Goal: Task Accomplishment & Management: Manage account settings

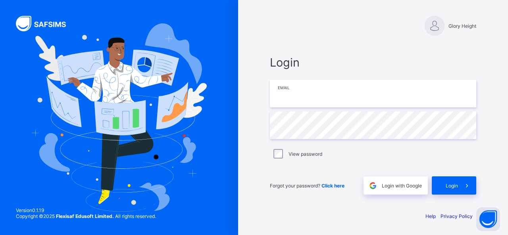
click at [307, 87] on input "email" at bounding box center [373, 94] width 207 height 28
type input "**********"
click at [450, 183] on span "Login" at bounding box center [452, 186] width 12 height 6
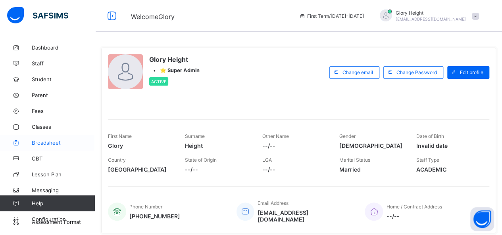
scroll to position [26, 0]
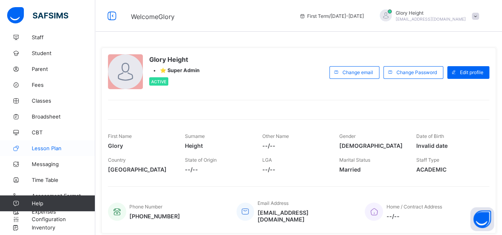
click at [38, 148] on span "Lesson Plan" at bounding box center [64, 148] width 64 height 6
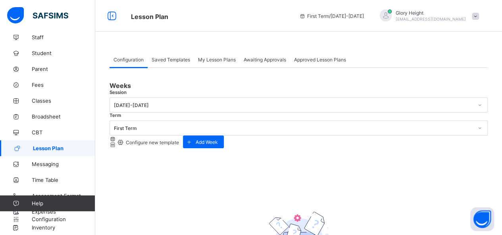
click at [260, 63] on div "Awaiting Approvals" at bounding box center [265, 60] width 50 height 16
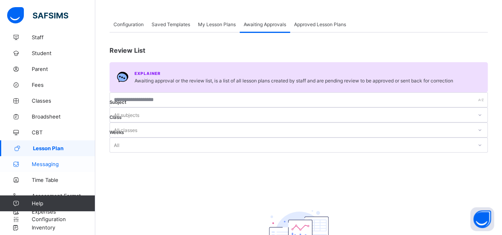
scroll to position [37, 0]
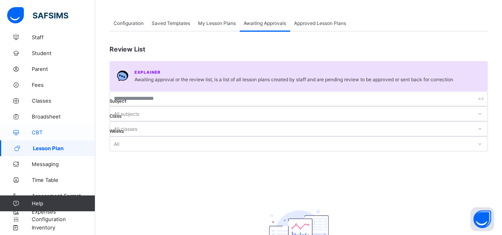
click at [43, 136] on link "CBT" at bounding box center [47, 133] width 95 height 16
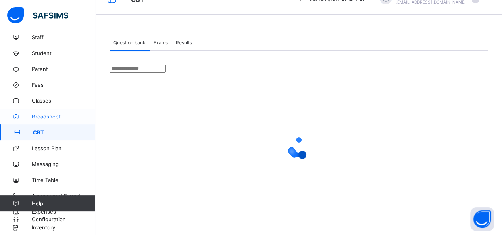
click at [52, 121] on link "Broadsheet" at bounding box center [47, 117] width 95 height 16
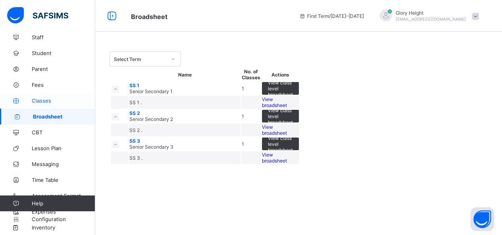
click at [62, 102] on span "Classes" at bounding box center [64, 101] width 64 height 6
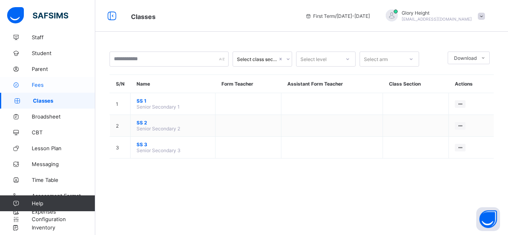
click at [63, 90] on link "Fees" at bounding box center [47, 85] width 95 height 16
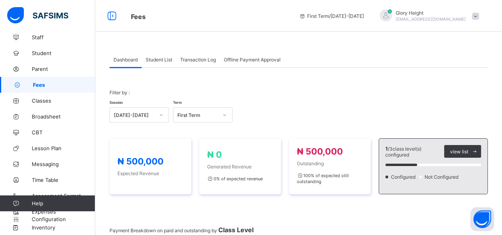
click at [167, 63] on div "Student List" at bounding box center [159, 60] width 35 height 16
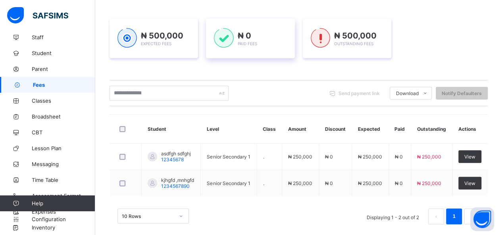
scroll to position [111, 0]
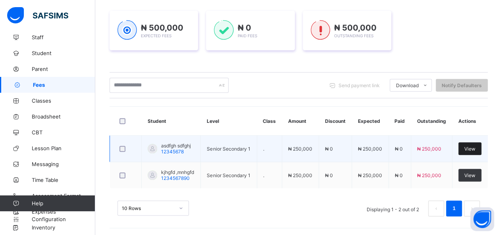
click at [473, 149] on span "View" at bounding box center [470, 149] width 11 height 6
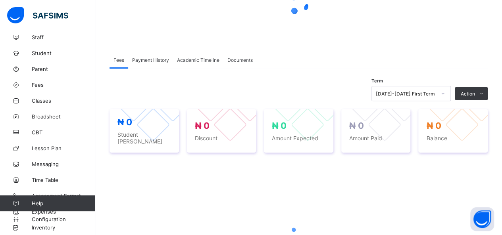
scroll to position [95, 0]
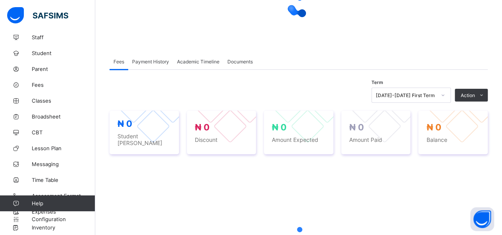
click at [152, 59] on span "Payment History" at bounding box center [150, 62] width 37 height 6
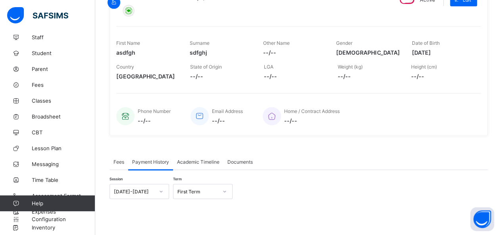
click at [200, 162] on span "Academic Timeline" at bounding box center [198, 162] width 42 height 6
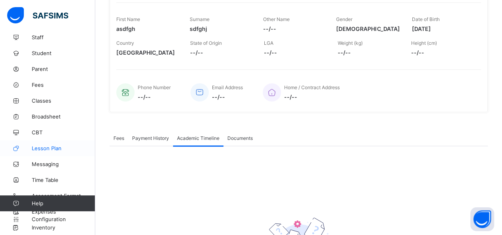
scroll to position [146, 0]
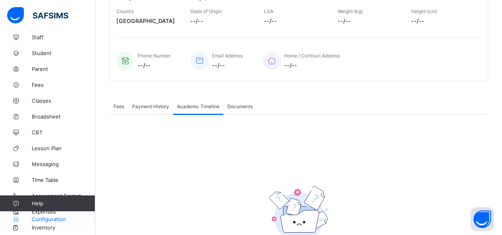
click at [58, 225] on link "Configuration" at bounding box center [47, 220] width 95 height 16
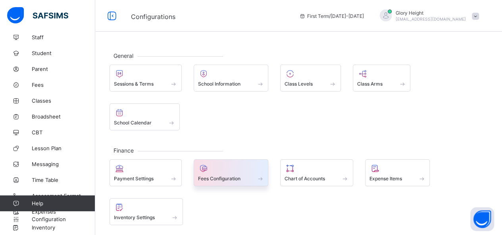
click at [246, 176] on div "Fees Configuration" at bounding box center [231, 179] width 66 height 7
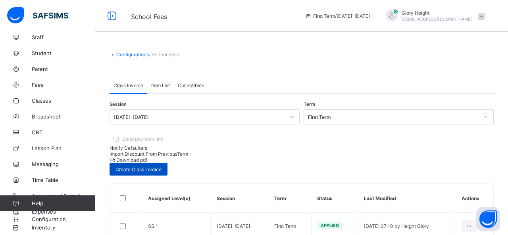
click at [162, 167] on span "Create Class Invoice" at bounding box center [139, 170] width 46 height 6
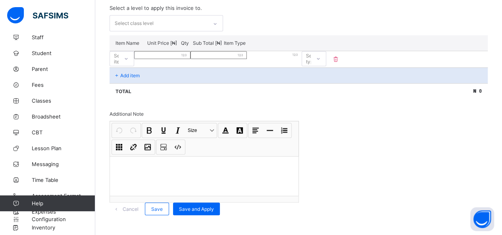
scroll to position [102, 0]
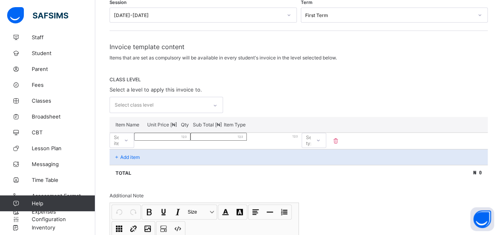
click at [222, 99] on div at bounding box center [215, 105] width 14 height 13
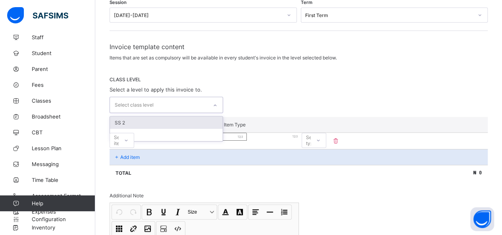
click at [189, 117] on div "SS 2" at bounding box center [166, 123] width 113 height 12
click at [119, 144] on div "Select item" at bounding box center [114, 140] width 9 height 11
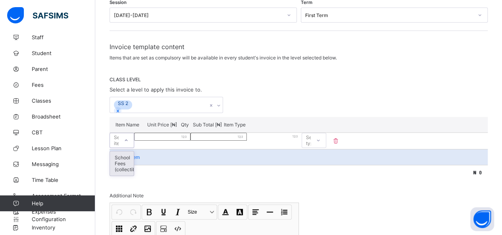
click at [134, 155] on div "School Fees (collectible)" at bounding box center [122, 164] width 24 height 24
click at [191, 141] on input "number" at bounding box center [162, 137] width 56 height 8
type input "*"
type input "**"
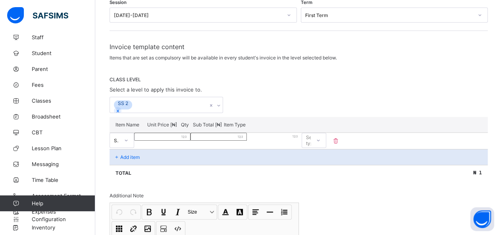
type input "**"
type input "*"
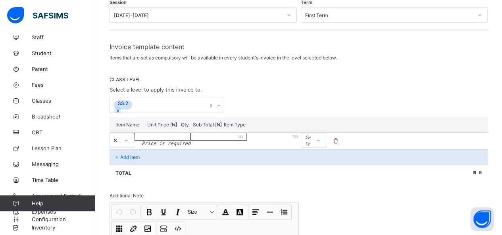
type input "*"
type input "**"
type input "***"
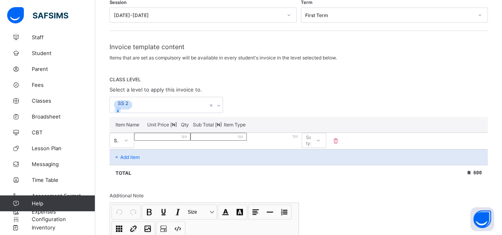
type input "****"
click at [247, 141] on input "*" at bounding box center [219, 137] width 56 height 8
type input "**"
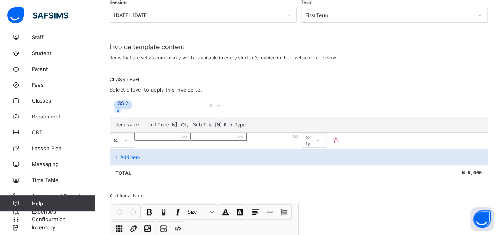
type input "*****"
type input "**"
click at [320, 142] on div "Select type" at bounding box center [313, 140] width 14 height 15
click at [326, 162] on div "Compulsory" at bounding box center [314, 158] width 24 height 12
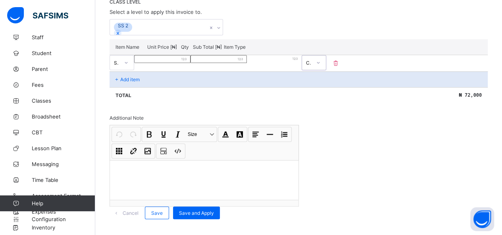
scroll to position [182, 0]
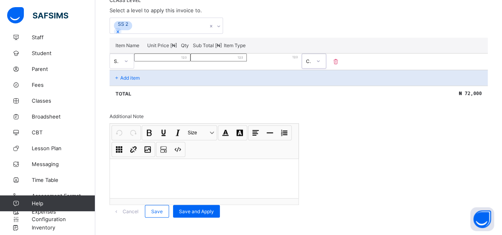
click at [230, 183] on div at bounding box center [204, 179] width 189 height 40
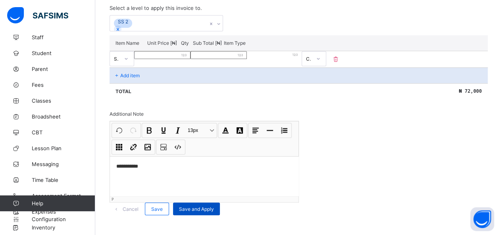
click at [220, 203] on div "Save and Apply" at bounding box center [196, 209] width 47 height 13
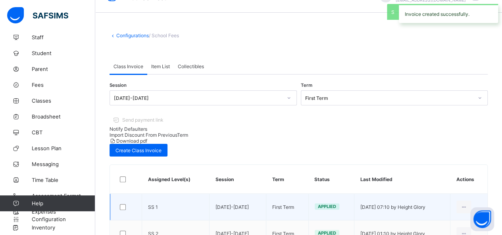
scroll to position [22, 0]
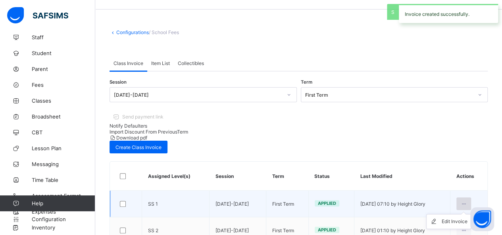
click at [461, 198] on div at bounding box center [464, 204] width 15 height 13
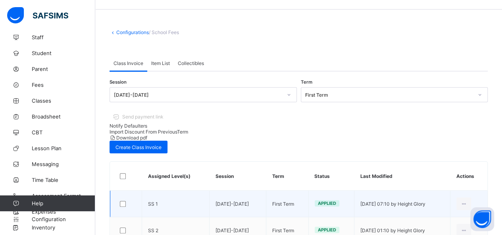
click at [407, 191] on td "[DATE] 07:10 by Height Glory" at bounding box center [403, 204] width 96 height 27
click at [355, 191] on td "[DATE] 07:10 by Height Glory" at bounding box center [403, 204] width 96 height 27
click at [122, 196] on div at bounding box center [125, 204] width 19 height 17
click at [129, 200] on div at bounding box center [125, 204] width 15 height 8
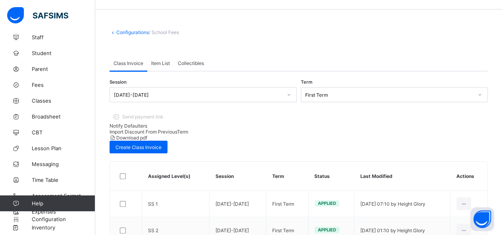
click at [164, 114] on span "Send payment link" at bounding box center [142, 117] width 41 height 6
click at [159, 64] on span "Item List" at bounding box center [160, 63] width 19 height 6
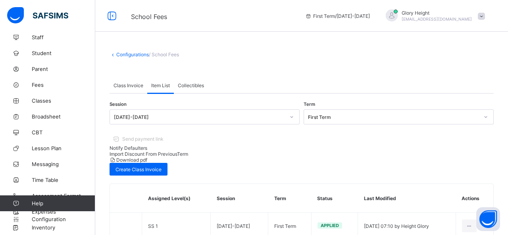
click at [186, 86] on span "Collectibles" at bounding box center [191, 86] width 26 height 6
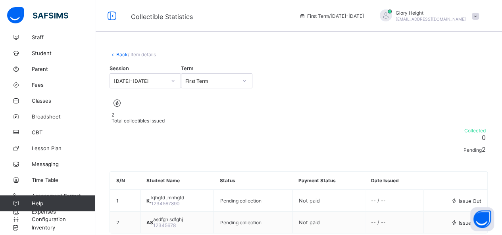
click at [117, 57] on div "Back / Item details Session [DATE]-[DATE] Term First Term 2 Total collectibles …" at bounding box center [298, 155] width 407 height 230
click at [117, 55] on link "Back" at bounding box center [122, 55] width 12 height 6
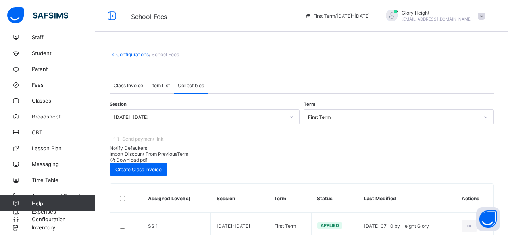
click at [152, 86] on span "Item List" at bounding box center [160, 86] width 19 height 6
click at [131, 82] on div "Class Invoice" at bounding box center [129, 85] width 38 height 16
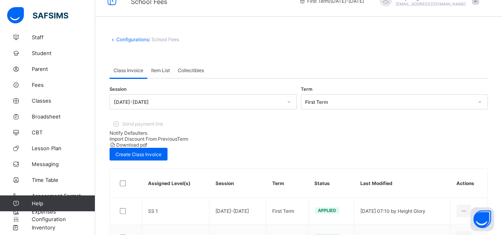
scroll to position [22, 0]
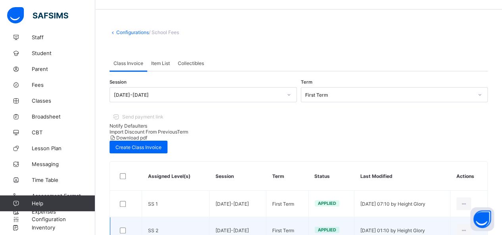
click at [322, 228] on span "Applied" at bounding box center [327, 231] width 18 height 6
click at [413, 218] on td "[DATE] 01:10 by Height Glory" at bounding box center [403, 231] width 96 height 27
click at [467, 228] on icon at bounding box center [464, 231] width 7 height 6
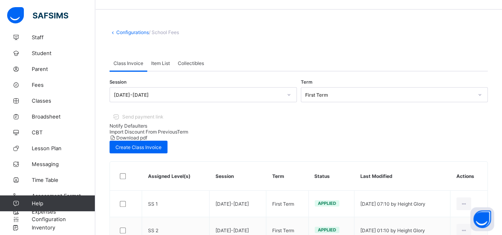
click at [188, 129] on span "Import Discount From Previous Term" at bounding box center [149, 132] width 79 height 6
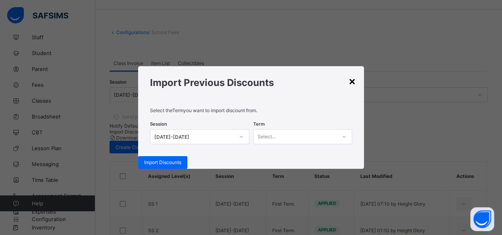
click at [350, 75] on div "×" at bounding box center [353, 81] width 8 height 14
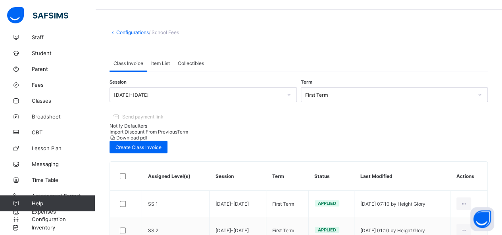
click at [165, 64] on span "Item List" at bounding box center [160, 63] width 19 height 6
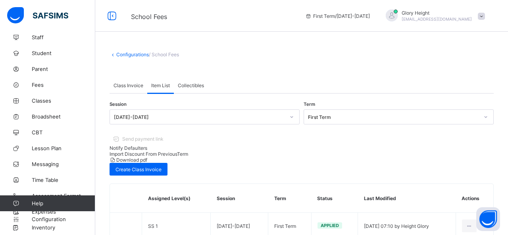
click at [186, 84] on span "Collectibles" at bounding box center [191, 86] width 26 height 6
click at [114, 56] on icon at bounding box center [113, 55] width 7 height 6
click at [120, 55] on link "Configurations" at bounding box center [132, 55] width 33 height 6
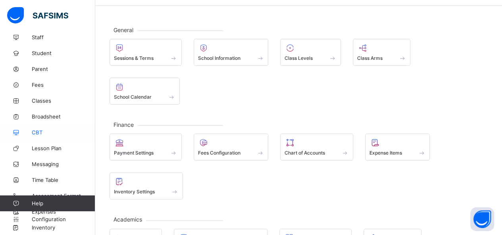
scroll to position [25, 0]
click at [49, 84] on span "Fees" at bounding box center [64, 85] width 64 height 6
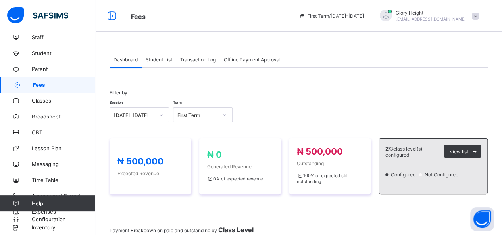
click at [155, 110] on div at bounding box center [161, 115] width 14 height 13
click at [195, 114] on div "First Term" at bounding box center [198, 115] width 41 height 6
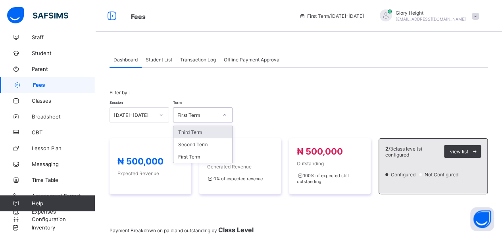
click at [161, 61] on span "Student List" at bounding box center [159, 60] width 27 height 6
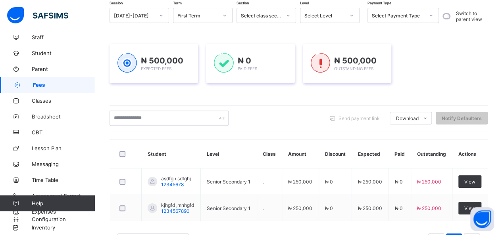
scroll to position [111, 0]
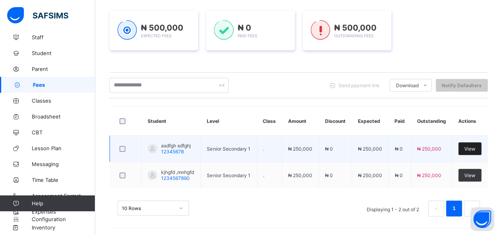
click at [473, 148] on span "View" at bounding box center [470, 149] width 11 height 6
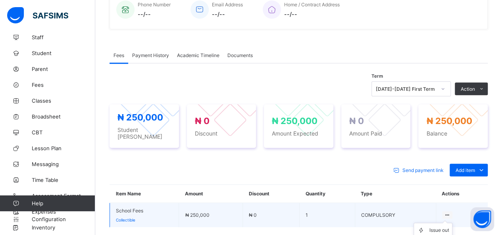
scroll to position [202, 0]
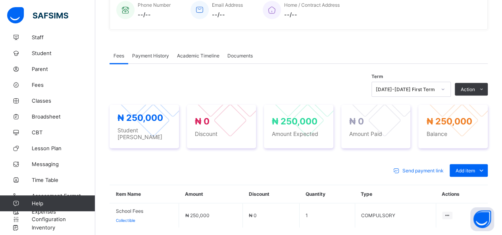
click at [154, 50] on div "Payment History" at bounding box center [150, 56] width 45 height 16
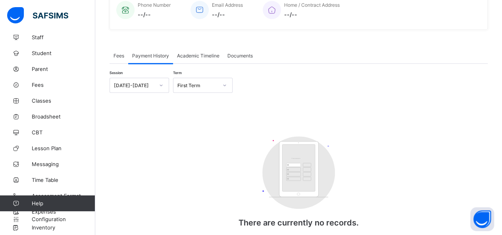
click at [182, 56] on span "Academic Timeline" at bounding box center [198, 56] width 42 height 6
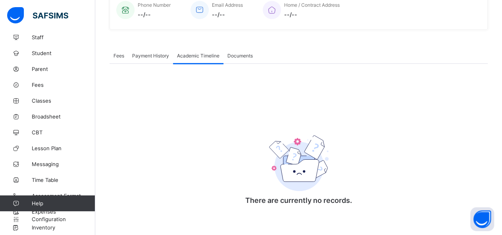
click at [238, 54] on span "Documents" at bounding box center [240, 56] width 25 height 6
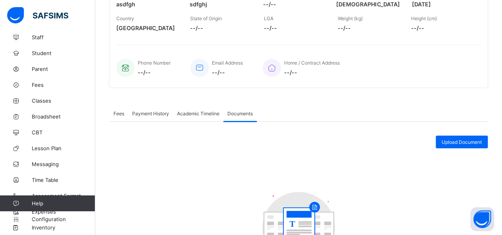
scroll to position [145, 0]
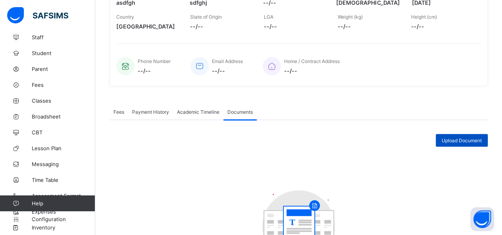
click at [477, 139] on span "Upload Document" at bounding box center [462, 141] width 40 height 6
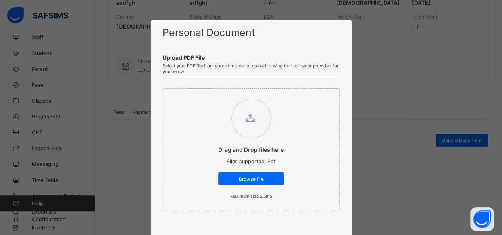
scroll to position [44, 0]
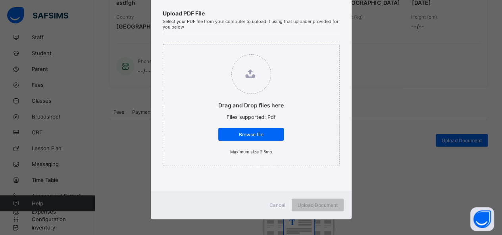
click at [367, 120] on div "Personal Document Upload PDF File Select your PDF file from your computer to up…" at bounding box center [251, 117] width 502 height 235
click at [274, 207] on div "Cancel" at bounding box center [277, 205] width 29 height 13
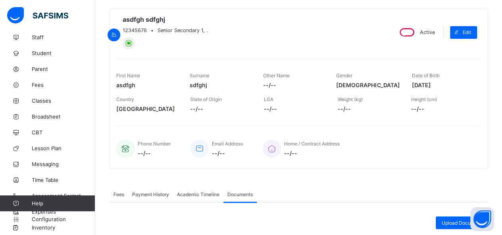
scroll to position [0, 0]
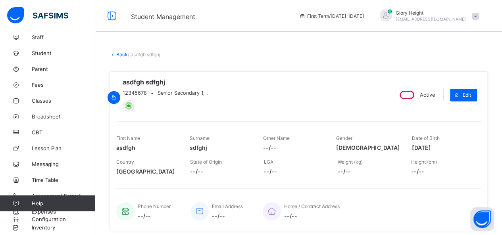
click at [124, 54] on link "Back" at bounding box center [122, 55] width 12 height 6
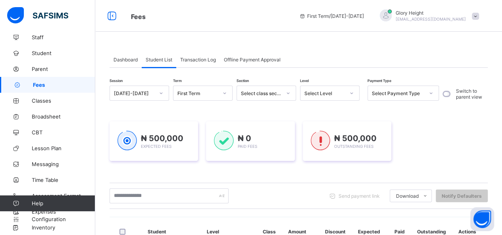
click at [202, 62] on div "Transaction Log" at bounding box center [198, 60] width 44 height 16
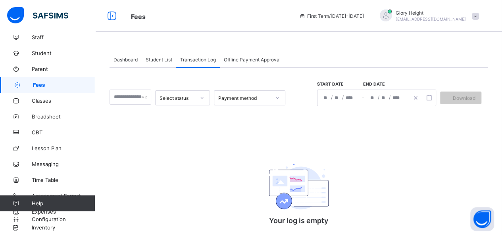
click at [241, 60] on span "Offline Payment Approval" at bounding box center [252, 60] width 57 height 6
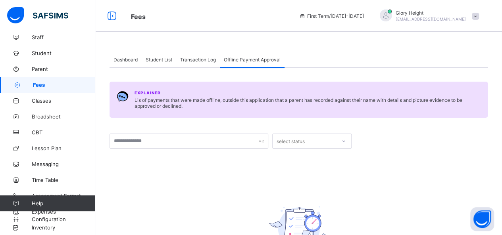
click at [191, 61] on span "Transaction Log" at bounding box center [198, 60] width 36 height 6
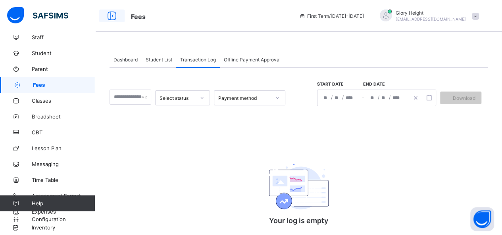
click at [110, 15] on icon at bounding box center [112, 16] width 14 height 12
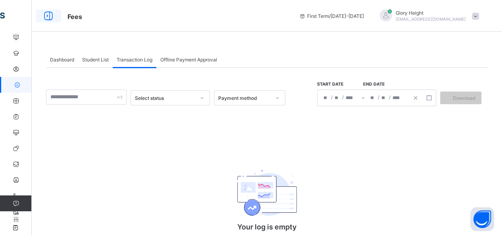
click at [50, 17] on icon at bounding box center [49, 16] width 14 height 12
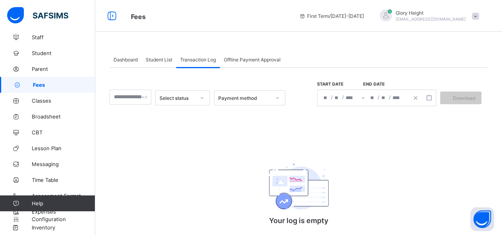
click at [38, 79] on link "Fees" at bounding box center [47, 85] width 95 height 16
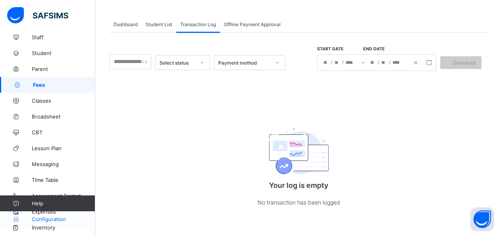
click at [48, 214] on link "Configuration" at bounding box center [47, 220] width 95 height 16
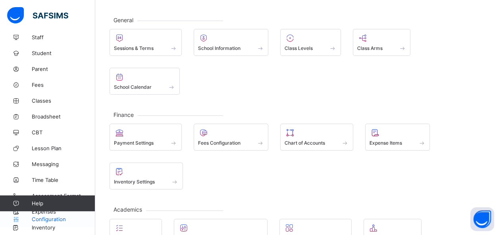
click at [51, 212] on link "Configuration" at bounding box center [47, 220] width 95 height 16
click at [38, 228] on span "Inventory" at bounding box center [64, 228] width 64 height 6
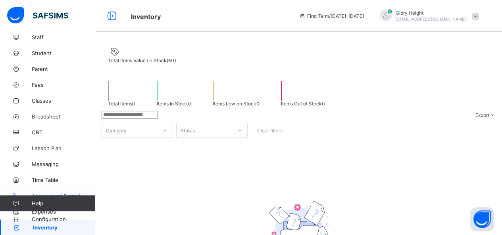
click at [48, 191] on link "Assessment Format" at bounding box center [47, 196] width 95 height 16
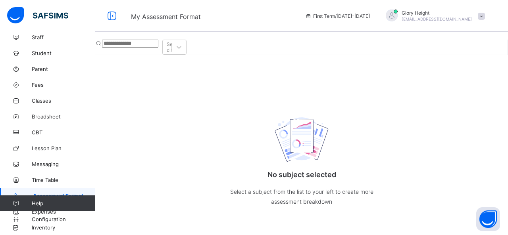
click at [6, 204] on icon at bounding box center [16, 204] width 32 height 6
click at [28, 181] on icon at bounding box center [16, 181] width 32 height 6
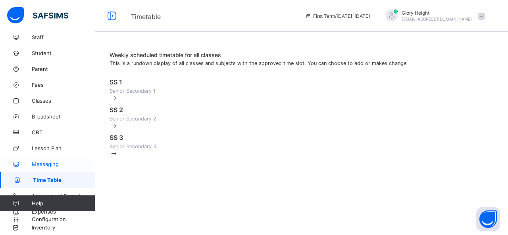
click at [46, 161] on span "Messaging" at bounding box center [64, 164] width 64 height 6
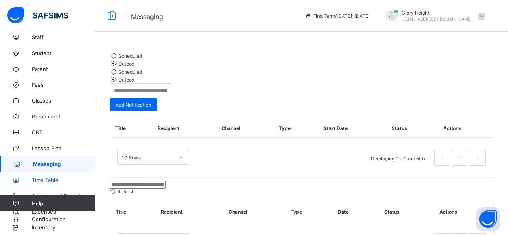
click at [49, 183] on span "Time Table" at bounding box center [64, 180] width 64 height 6
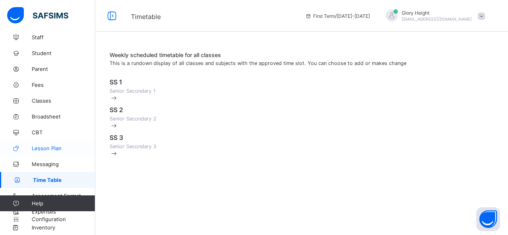
click at [57, 148] on span "Lesson Plan" at bounding box center [64, 148] width 64 height 6
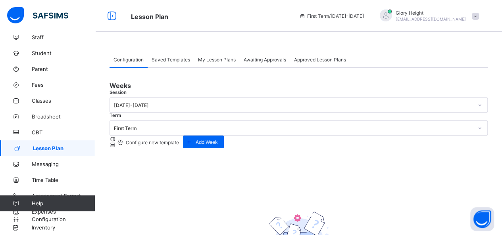
click at [172, 56] on div "Saved Templates" at bounding box center [171, 60] width 46 height 16
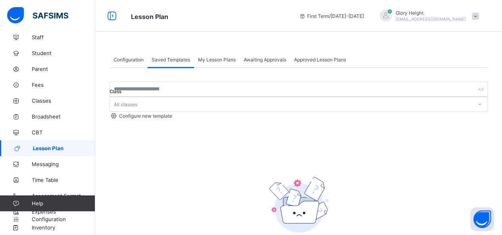
click at [214, 55] on div "My Lesson Plans" at bounding box center [217, 60] width 46 height 16
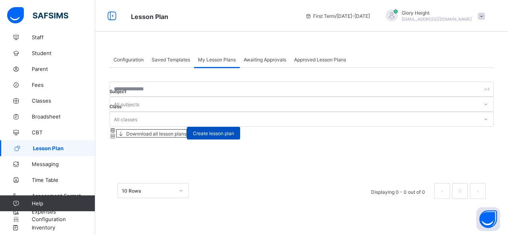
click at [234, 131] on span "Create lesson plan" at bounding box center [213, 134] width 41 height 6
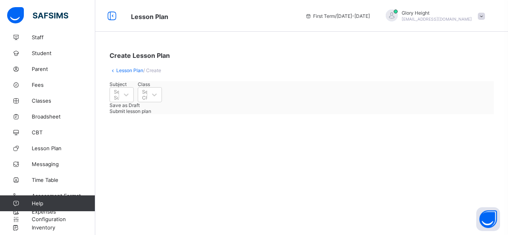
click at [125, 68] on link "Lesson Plan" at bounding box center [129, 71] width 27 height 6
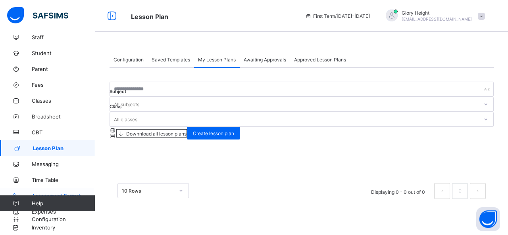
click at [47, 192] on link "Assessment Format" at bounding box center [47, 196] width 95 height 16
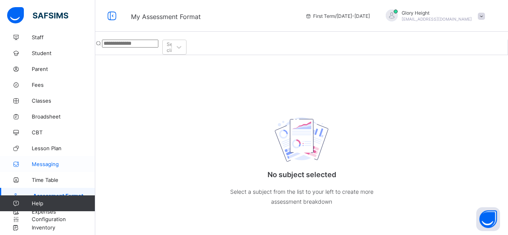
click at [23, 170] on link "Messaging" at bounding box center [47, 164] width 95 height 16
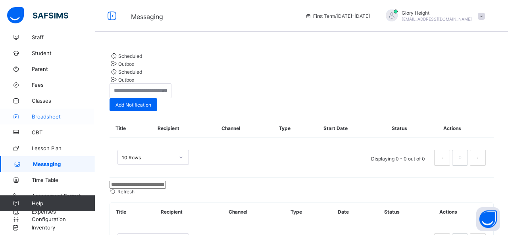
click at [37, 123] on link "Broadsheet" at bounding box center [47, 117] width 95 height 16
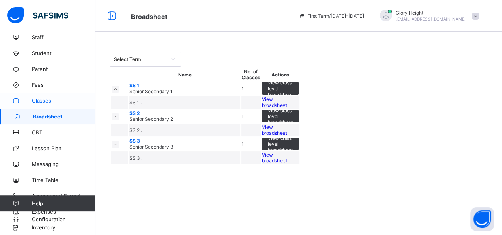
click at [49, 96] on link "Classes" at bounding box center [47, 101] width 95 height 16
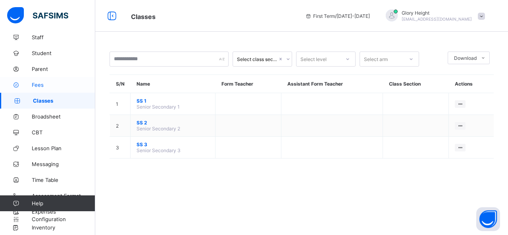
click at [56, 89] on link "Fees" at bounding box center [47, 85] width 95 height 16
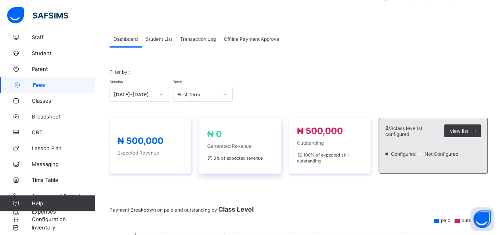
scroll to position [30, 0]
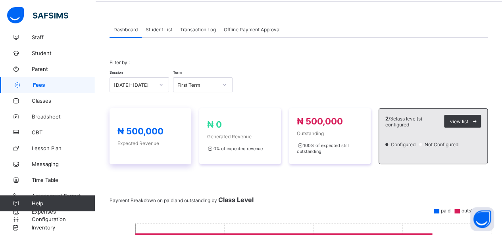
click at [147, 142] on span "Expected Revenue" at bounding box center [151, 144] width 66 height 6
click at [225, 154] on div "₦ 0 Generated Revenue 0 % of expected revenue" at bounding box center [240, 136] width 82 height 56
click at [287, 149] on div "₦ 500,000 Expected Revenue ₦ 0 Generated Revenue 0 % of expected revenue ₦ 500,…" at bounding box center [299, 136] width 378 height 56
click at [423, 138] on div at bounding box center [434, 135] width 96 height 14
click at [450, 121] on div "view list" at bounding box center [462, 121] width 37 height 13
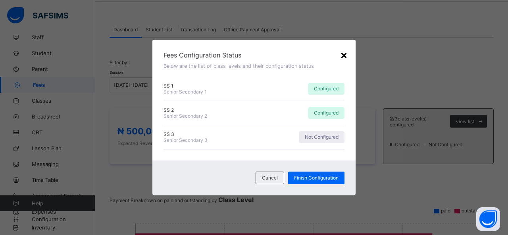
click at [344, 53] on div "×" at bounding box center [344, 55] width 8 height 14
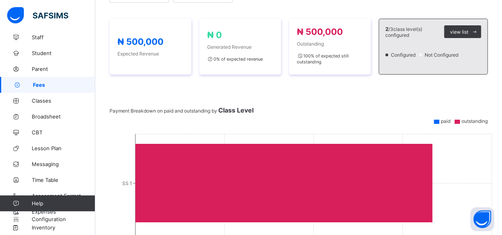
scroll to position [0, 0]
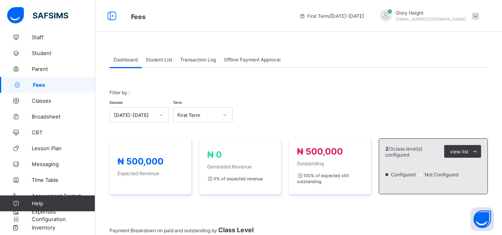
click at [245, 58] on span "Offline Payment Approval" at bounding box center [252, 60] width 57 height 6
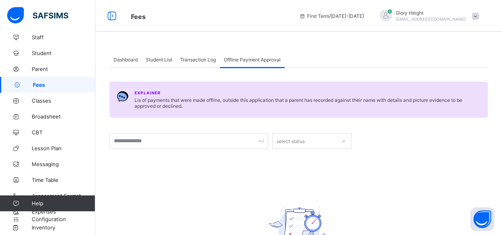
click at [196, 61] on span "Transaction Log" at bounding box center [198, 60] width 36 height 6
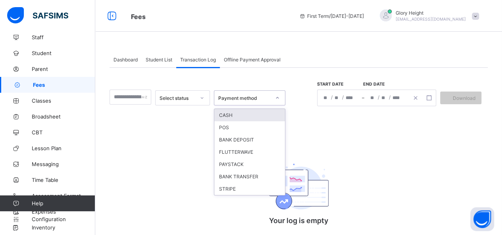
click at [234, 101] on div "Payment method" at bounding box center [242, 98] width 56 height 11
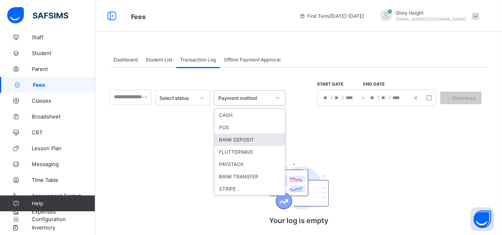
click at [245, 140] on div "BANK DEPOSIT" at bounding box center [249, 140] width 71 height 12
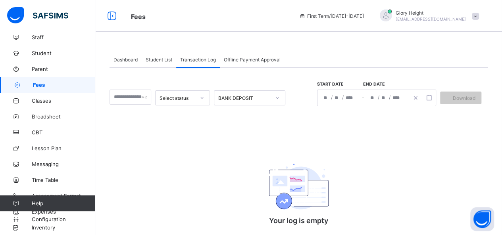
click at [164, 62] on span "Student List" at bounding box center [159, 60] width 27 height 6
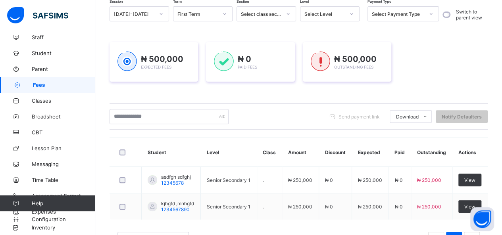
scroll to position [80, 0]
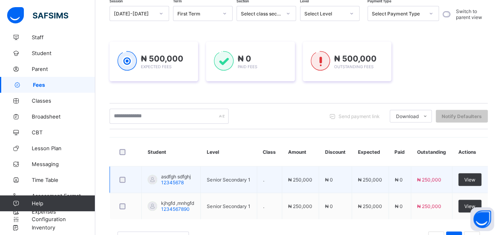
click at [256, 175] on td "Senior Secondary 1" at bounding box center [229, 180] width 56 height 27
click at [245, 185] on td "Senior Secondary 1" at bounding box center [229, 180] width 56 height 27
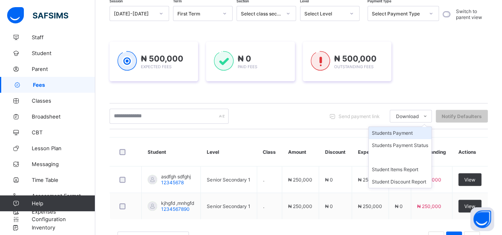
click at [417, 132] on li "Students Payment" at bounding box center [400, 133] width 63 height 12
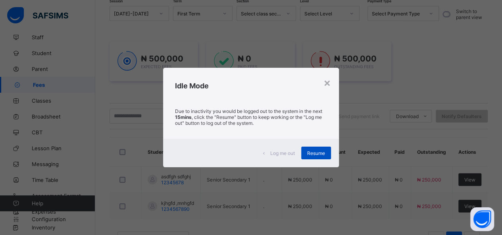
click at [325, 150] on div "Resume" at bounding box center [316, 153] width 30 height 13
